Goal: Information Seeking & Learning: Learn about a topic

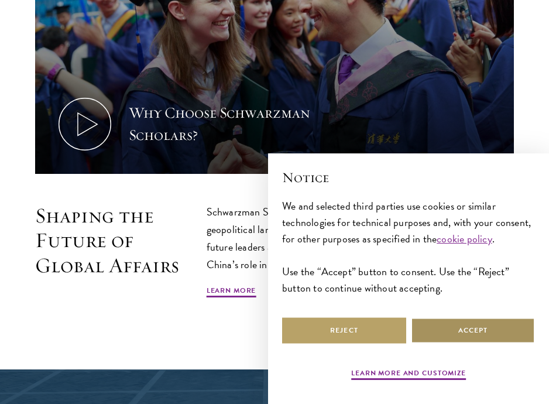
click at [443, 323] on button "Accept" at bounding box center [473, 330] width 124 height 26
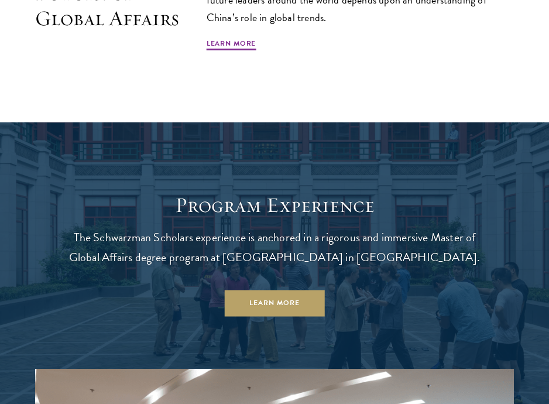
scroll to position [814, 0]
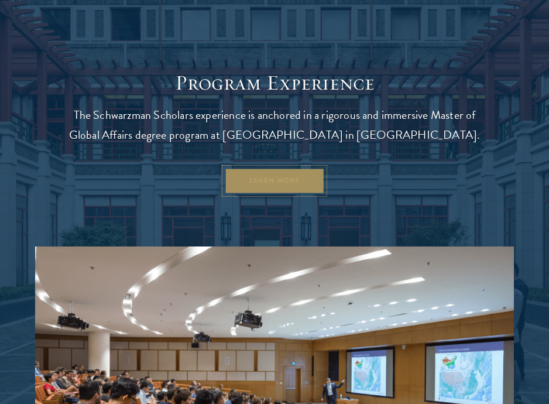
click at [290, 181] on link "Learn More" at bounding box center [275, 181] width 100 height 26
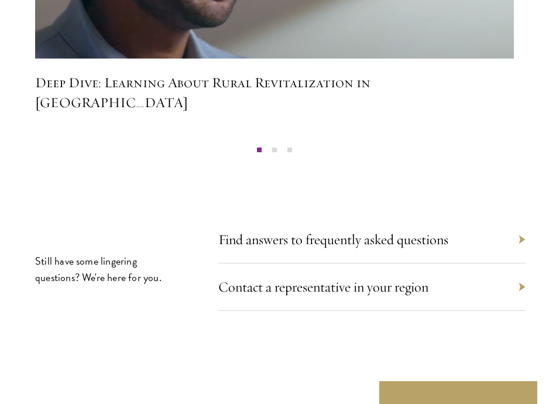
scroll to position [6482, 0]
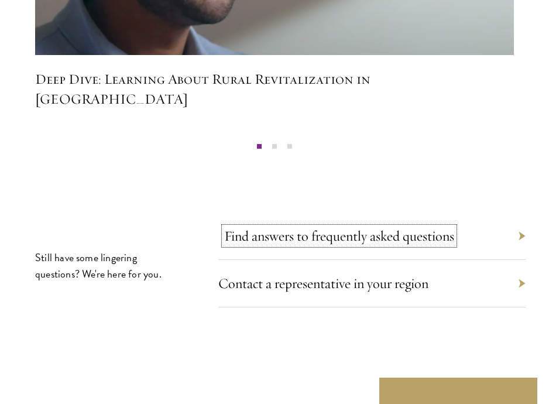
click at [349, 227] on link "Find answers to frequently asked questions" at bounding box center [339, 236] width 230 height 18
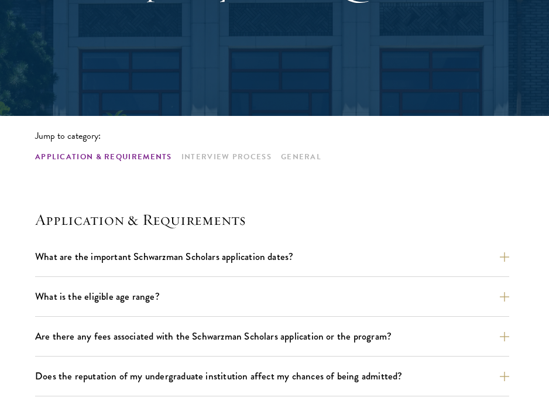
scroll to position [194, 0]
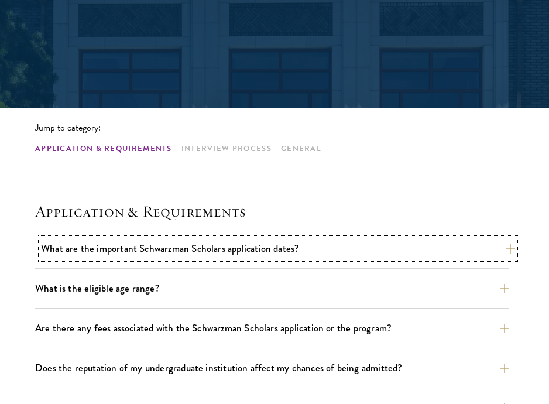
click at [254, 252] on button "What are the important Schwarzman Scholars application dates?" at bounding box center [278, 248] width 474 height 20
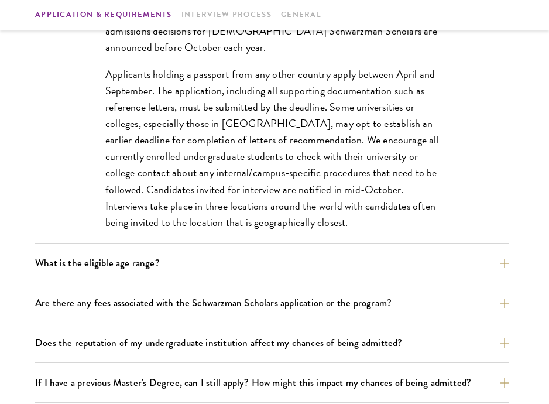
scroll to position [549, 0]
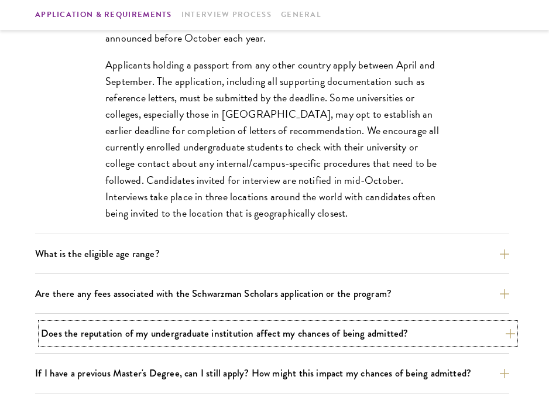
click at [255, 334] on button "Does the reputation of my undergraduate institution affect my chances of being …" at bounding box center [278, 333] width 474 height 20
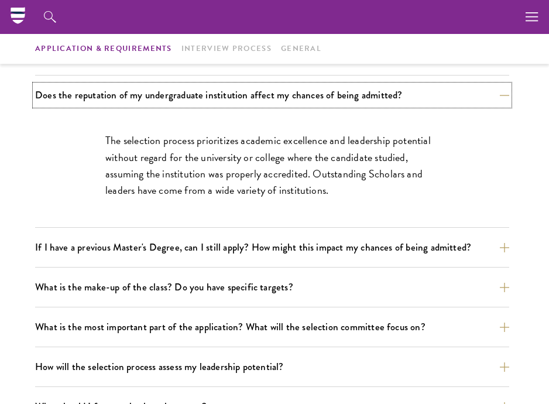
scroll to position [463, 0]
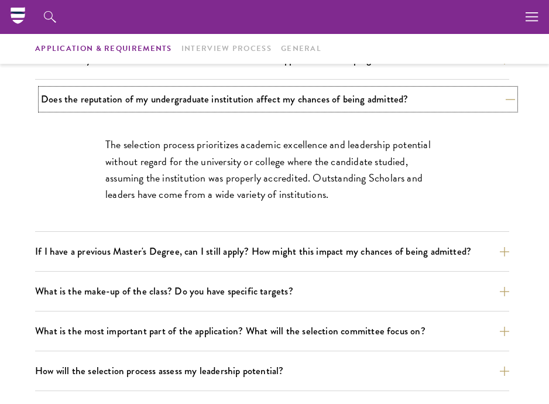
click at [292, 102] on button "Does the reputation of my undergraduate institution affect my chances of being …" at bounding box center [278, 99] width 474 height 20
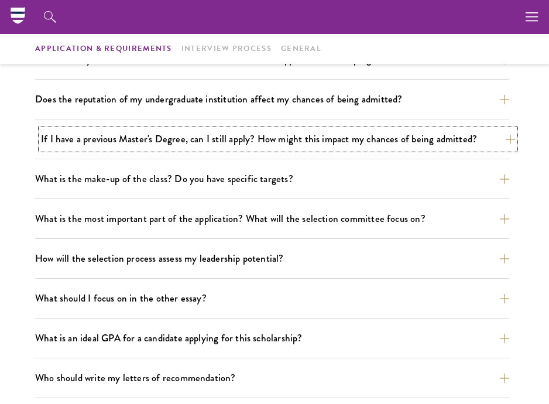
click at [286, 141] on button "If I have a previous Master's Degree, can I still apply? How might this impact …" at bounding box center [278, 139] width 474 height 20
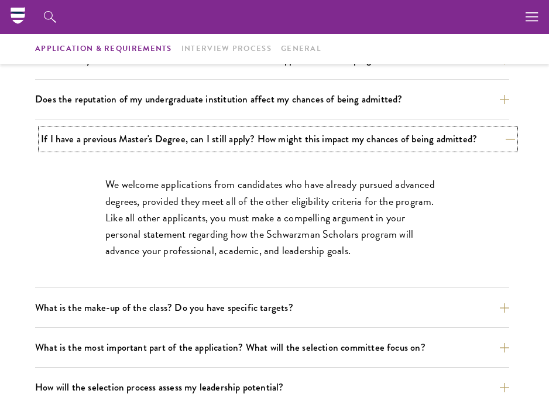
click at [286, 139] on button "If I have a previous Master's Degree, can I still apply? How might this impact …" at bounding box center [278, 139] width 474 height 20
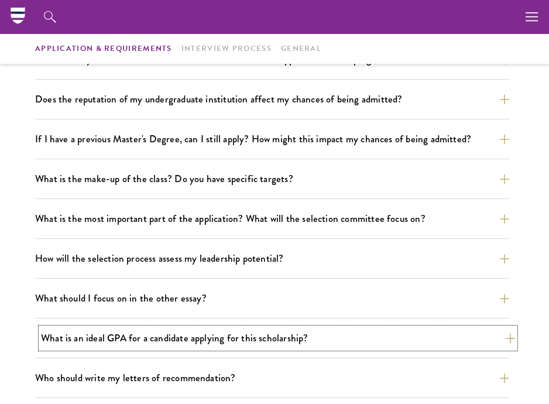
click at [258, 333] on button "What is an ideal GPA for a candidate applying for this scholarship?" at bounding box center [278, 338] width 474 height 20
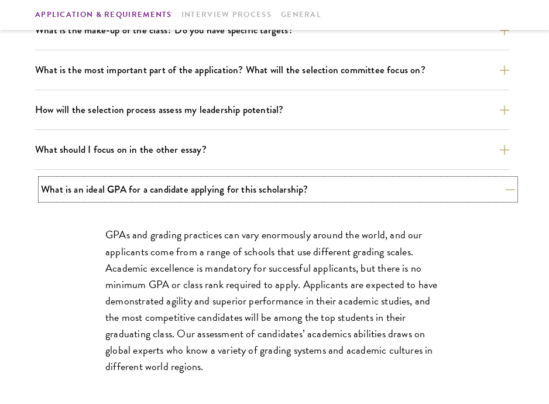
scroll to position [614, 0]
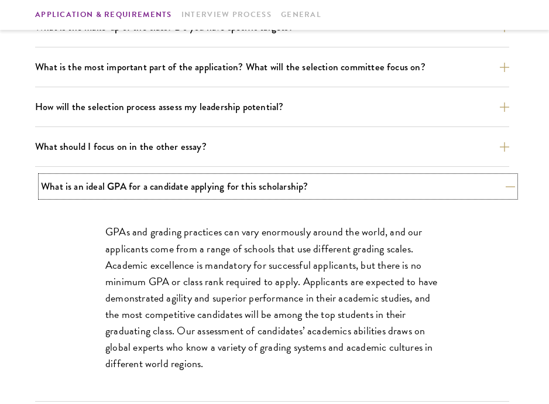
click at [304, 184] on button "What is an ideal GPA for a candidate applying for this scholarship?" at bounding box center [278, 186] width 474 height 20
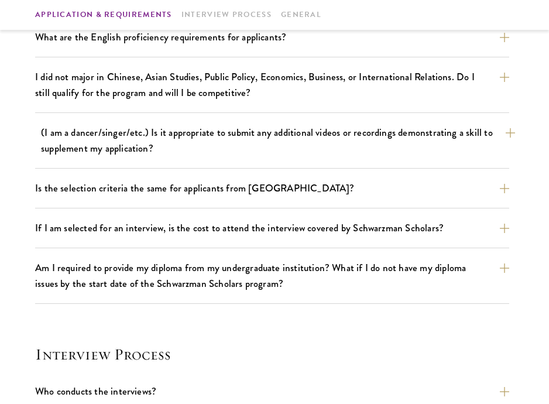
scroll to position [942, 0]
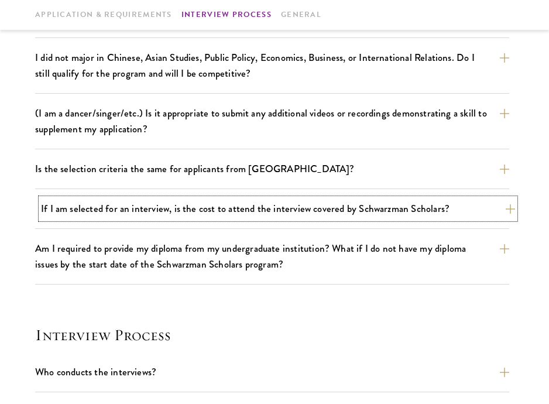
click at [290, 217] on button "If I am selected for an interview, is the cost to attend the interview covered …" at bounding box center [278, 208] width 474 height 20
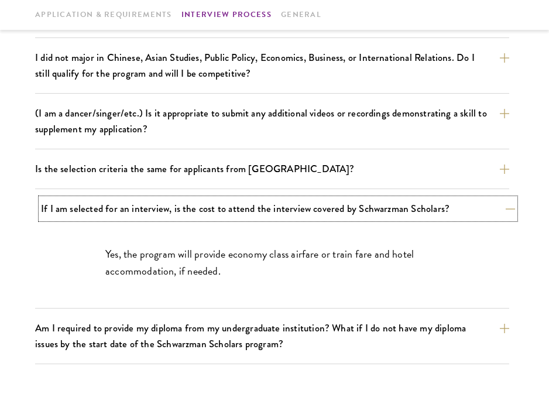
click at [290, 217] on button "If I am selected for an interview, is the cost to attend the interview covered …" at bounding box center [278, 208] width 474 height 20
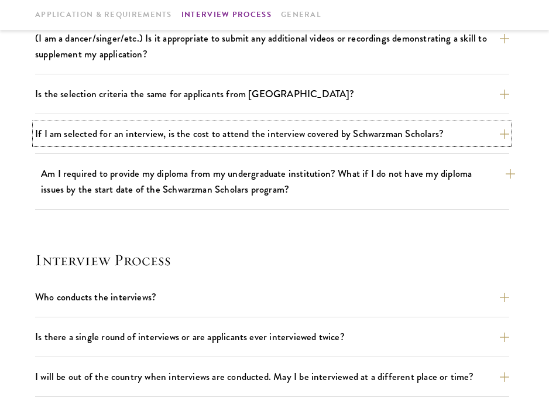
scroll to position [1108, 0]
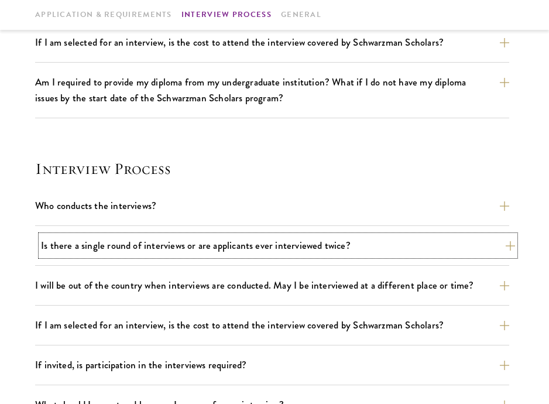
click at [275, 244] on button "Is there a single round of interviews or are applicants ever interviewed twice?" at bounding box center [278, 245] width 474 height 20
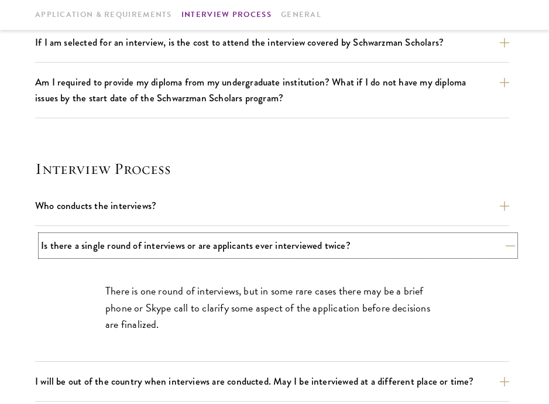
click at [275, 242] on button "Is there a single round of interviews or are applicants ever interviewed twice?" at bounding box center [278, 245] width 474 height 20
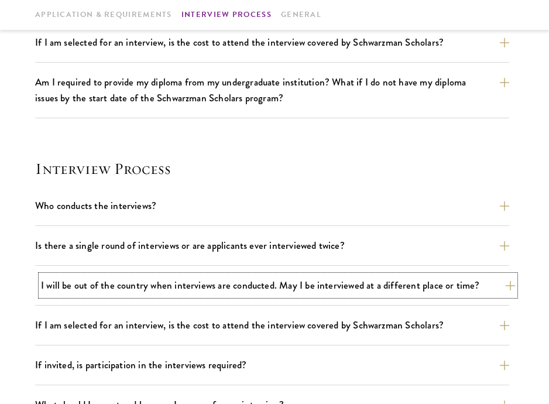
click at [278, 279] on button "I will be out of the country when interviews are conducted. May I be interviewe…" at bounding box center [278, 285] width 474 height 20
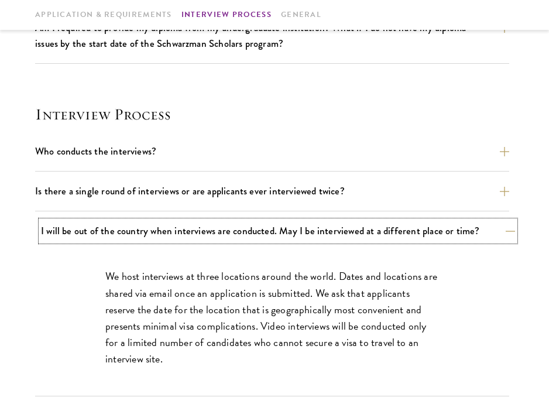
scroll to position [1163, 0]
click at [270, 233] on button "I will be out of the country when interviews are conducted. May I be interviewe…" at bounding box center [278, 230] width 474 height 20
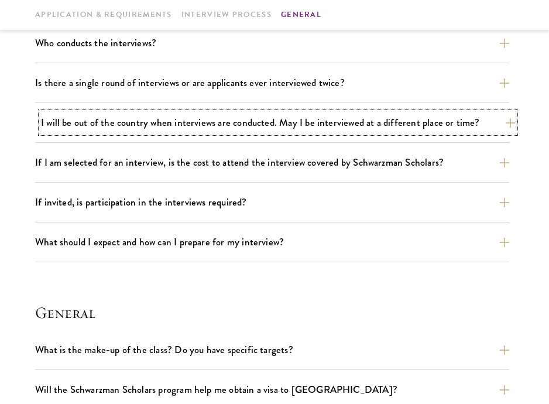
scroll to position [1274, 0]
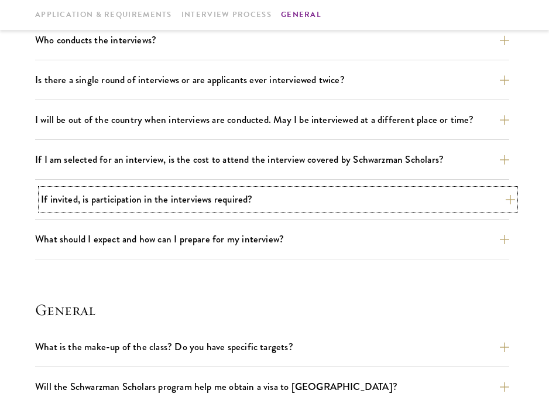
click at [254, 204] on button "If invited, is participation in the interviews required?" at bounding box center [278, 199] width 474 height 20
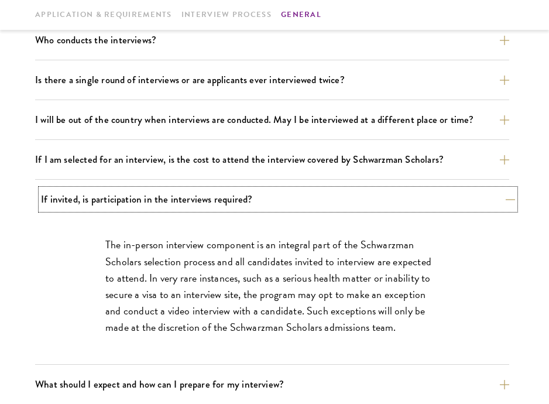
click at [254, 203] on button "If invited, is participation in the interviews required?" at bounding box center [278, 199] width 474 height 20
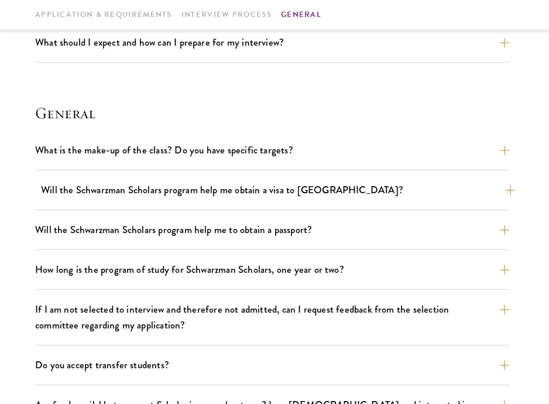
scroll to position [1476, 0]
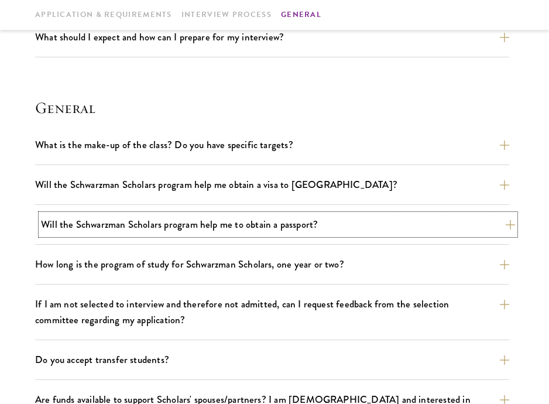
click at [244, 224] on button "Will the Schwarzman Scholars program help me to obtain a passport?" at bounding box center [278, 224] width 474 height 20
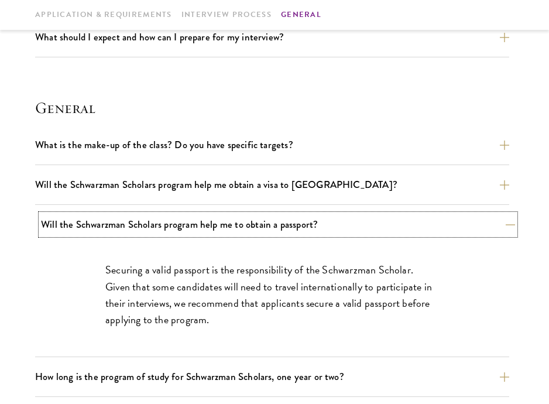
click at [244, 224] on button "Will the Schwarzman Scholars program help me to obtain a passport?" at bounding box center [278, 224] width 474 height 20
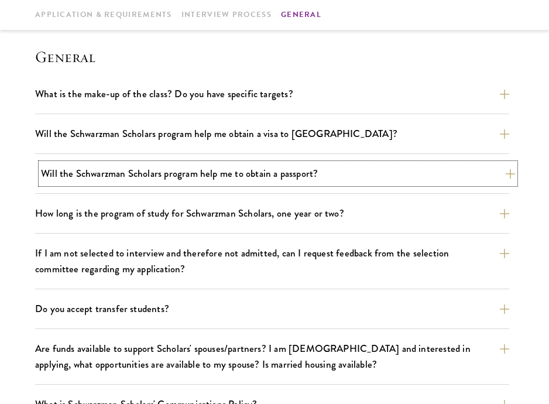
scroll to position [1541, 0]
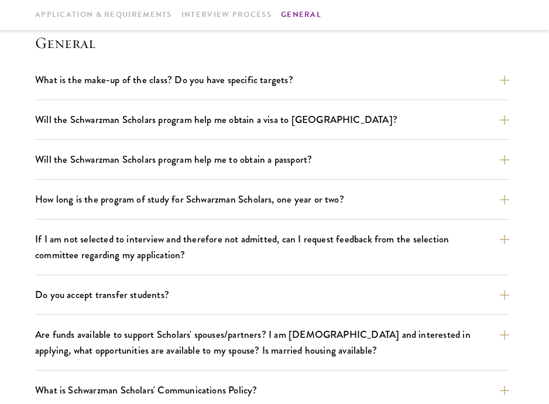
click at [226, 129] on div "Will the Schwarzman Scholars program help me obtain a visa to [GEOGRAPHIC_DATA]…" at bounding box center [272, 124] width 474 height 30
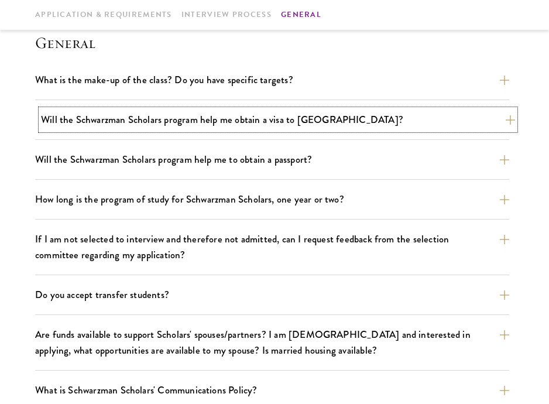
click at [227, 122] on button "Will the Schwarzman Scholars program help me obtain a visa to [GEOGRAPHIC_DATA]?" at bounding box center [278, 119] width 474 height 20
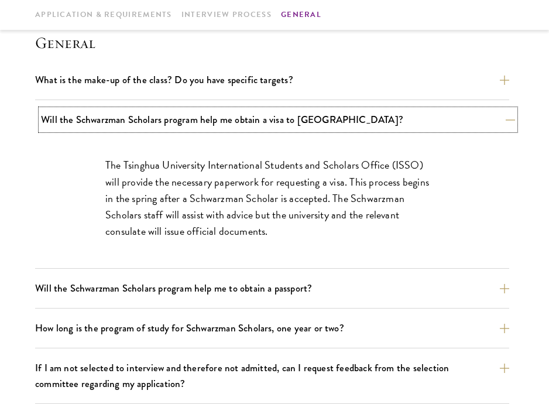
click at [227, 122] on button "Will the Schwarzman Scholars program help me obtain a visa to [GEOGRAPHIC_DATA]?" at bounding box center [278, 119] width 474 height 20
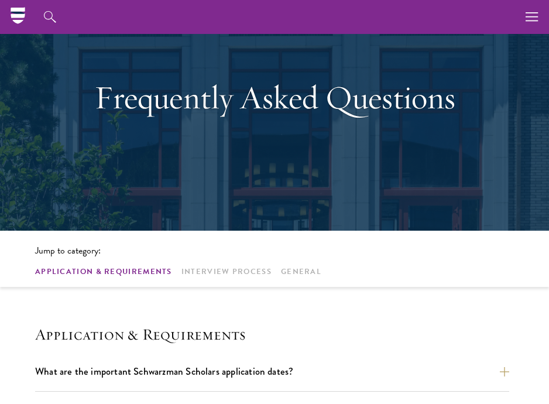
scroll to position [0, 0]
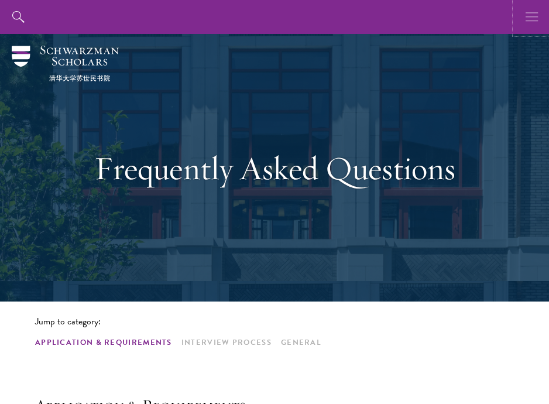
click at [528, 11] on icon "button" at bounding box center [532, 17] width 13 height 34
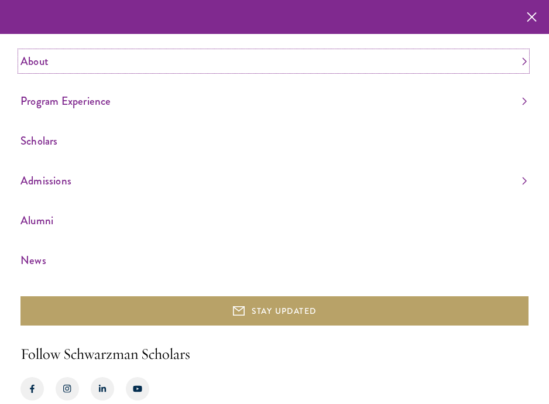
click at [63, 62] on link "About" at bounding box center [273, 61] width 506 height 19
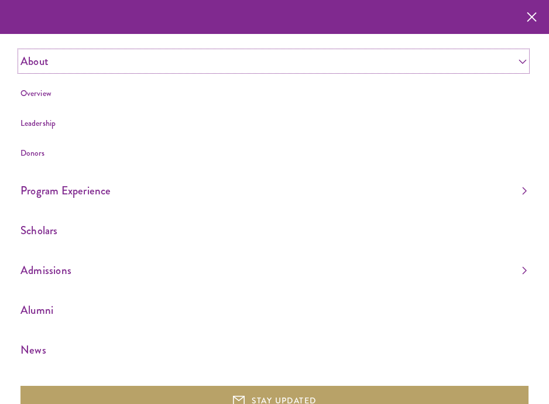
click at [49, 68] on link "About" at bounding box center [273, 61] width 506 height 19
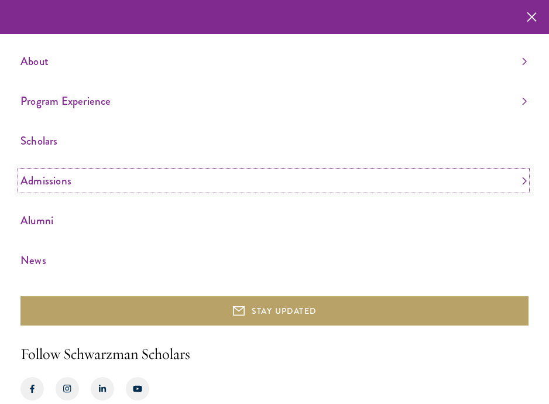
click at [55, 184] on link "Admissions" at bounding box center [273, 180] width 506 height 19
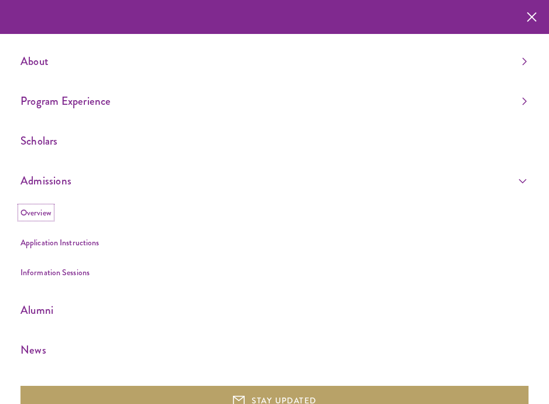
click at [37, 215] on link "Overview" at bounding box center [35, 213] width 31 height 12
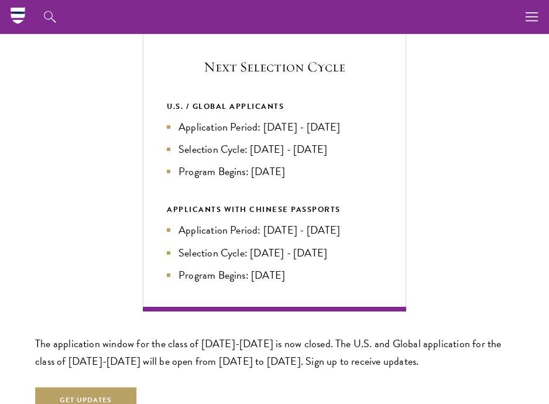
scroll to position [2238, 0]
